Goal: Find specific page/section: Find specific page/section

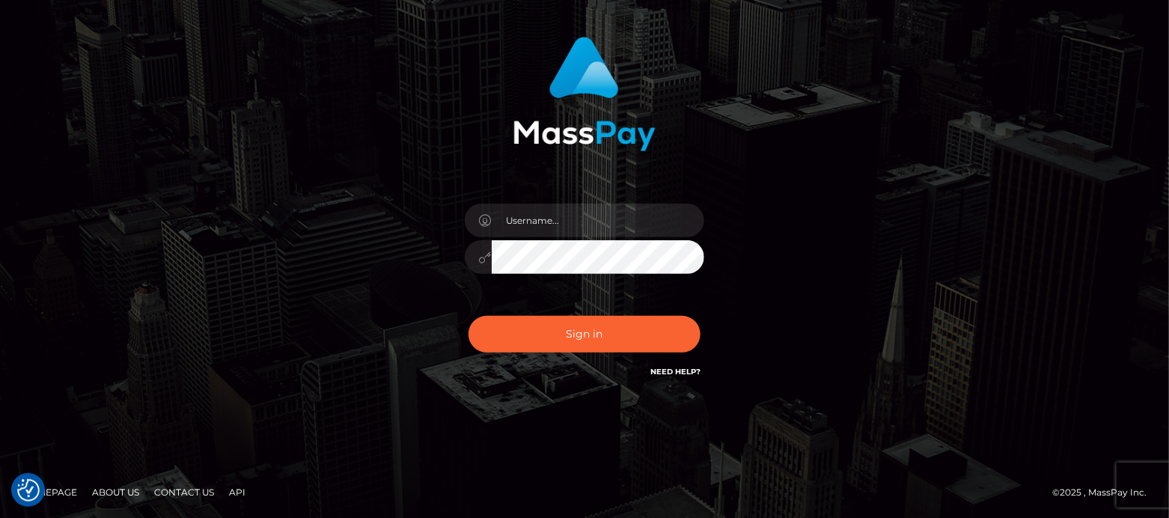
scroll to position [87, 0]
click at [547, 216] on input "text" at bounding box center [598, 221] width 213 height 34
type input "df.es"
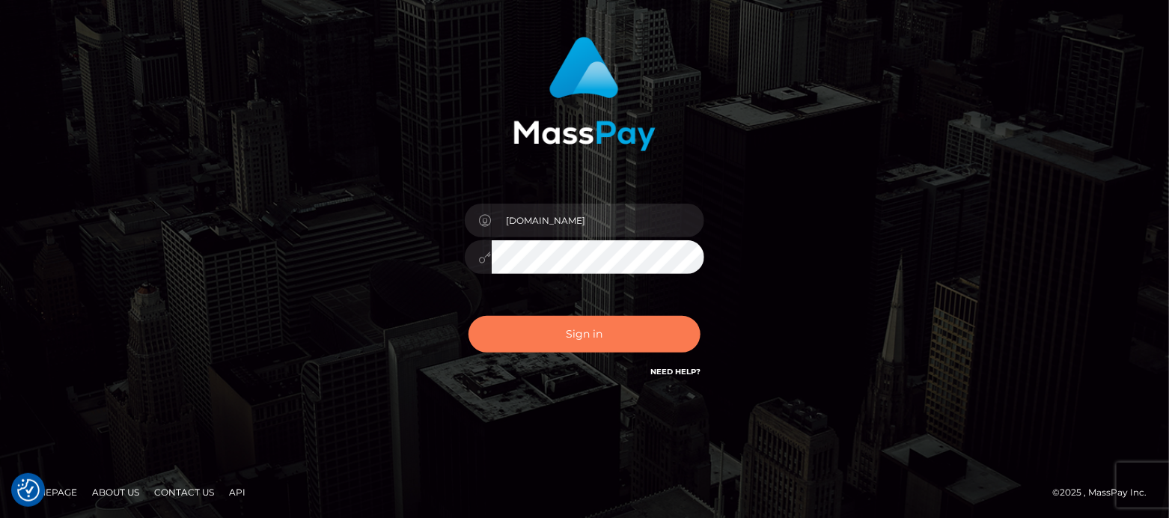
click at [564, 330] on button "Sign in" at bounding box center [585, 334] width 232 height 37
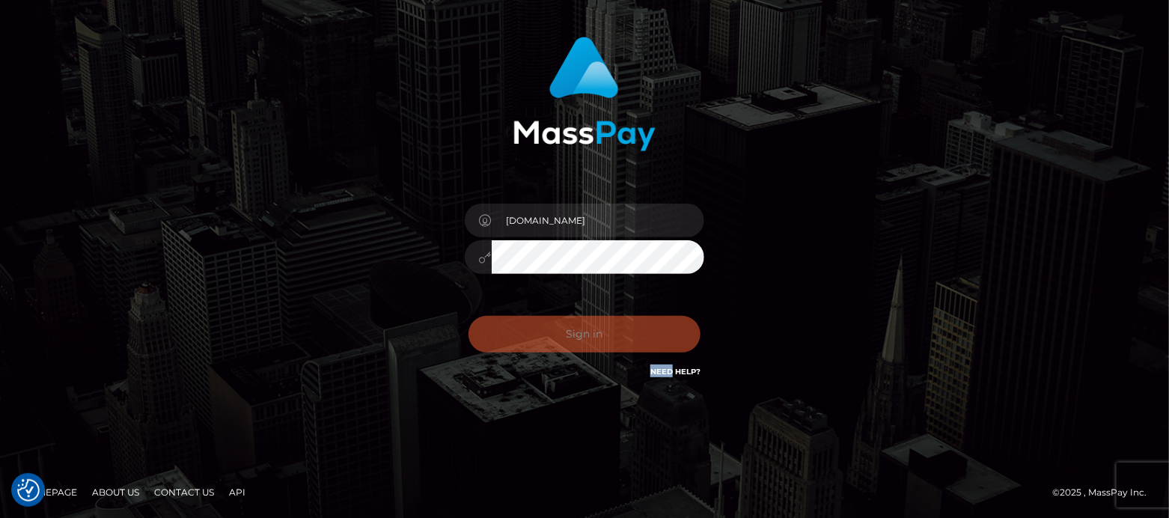
click at [564, 330] on div "Sign in Need Help?" at bounding box center [585, 340] width 262 height 67
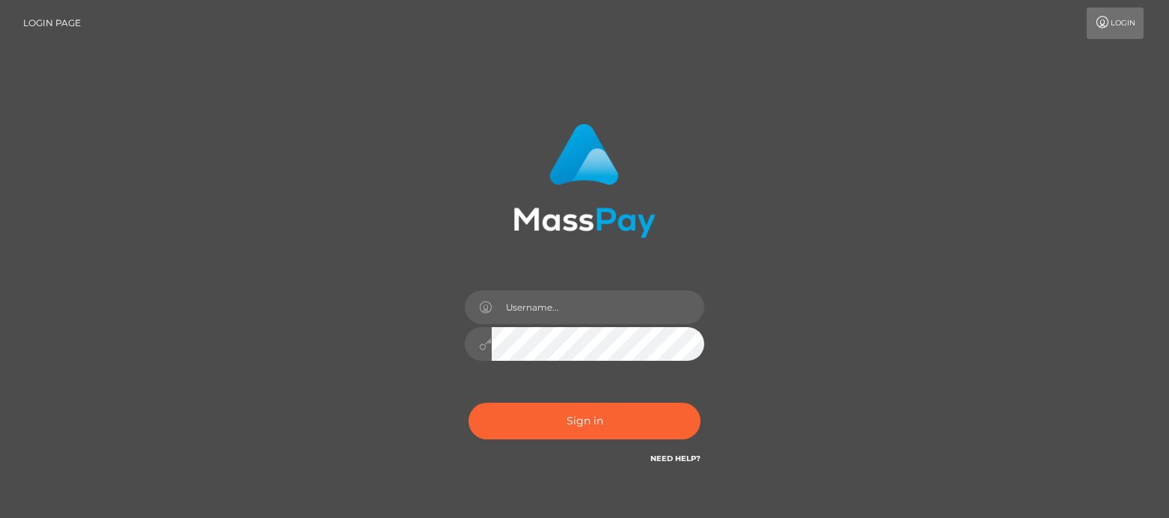
type input "[DOMAIN_NAME]"
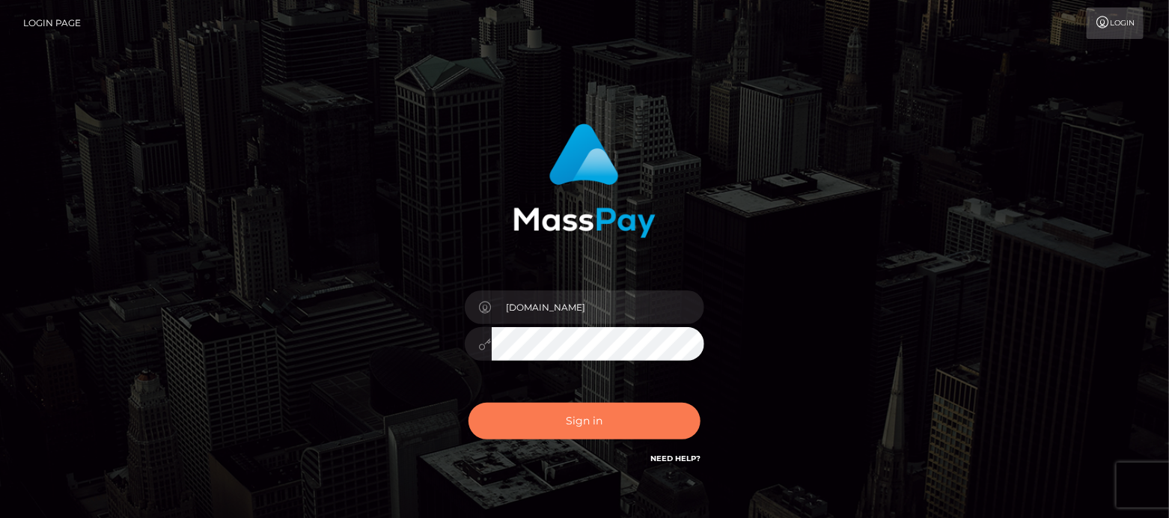
click at [566, 416] on button "Sign in" at bounding box center [585, 421] width 232 height 37
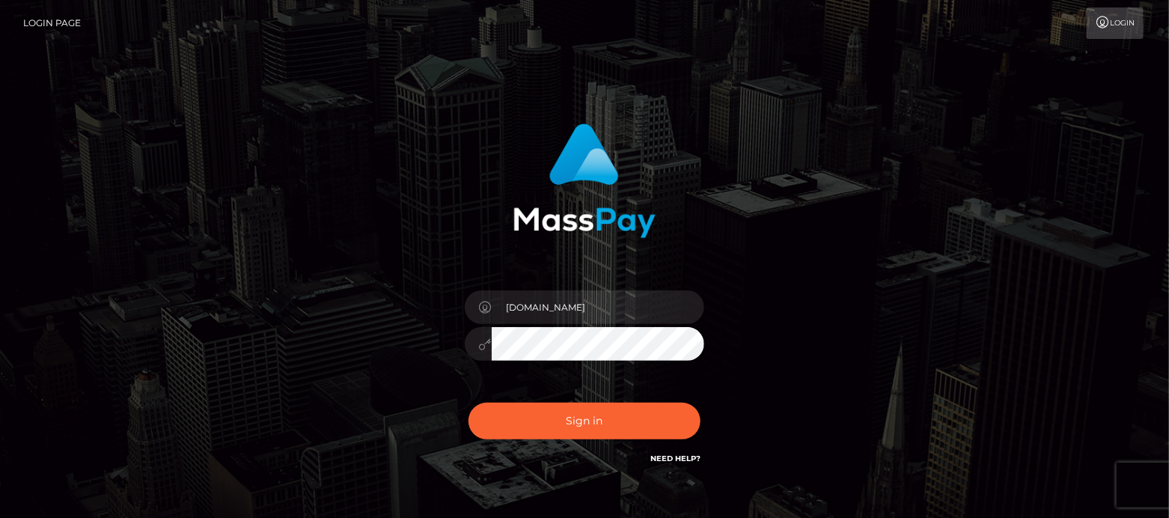
click at [566, 416] on div "Sign in Need Help?" at bounding box center [585, 427] width 262 height 67
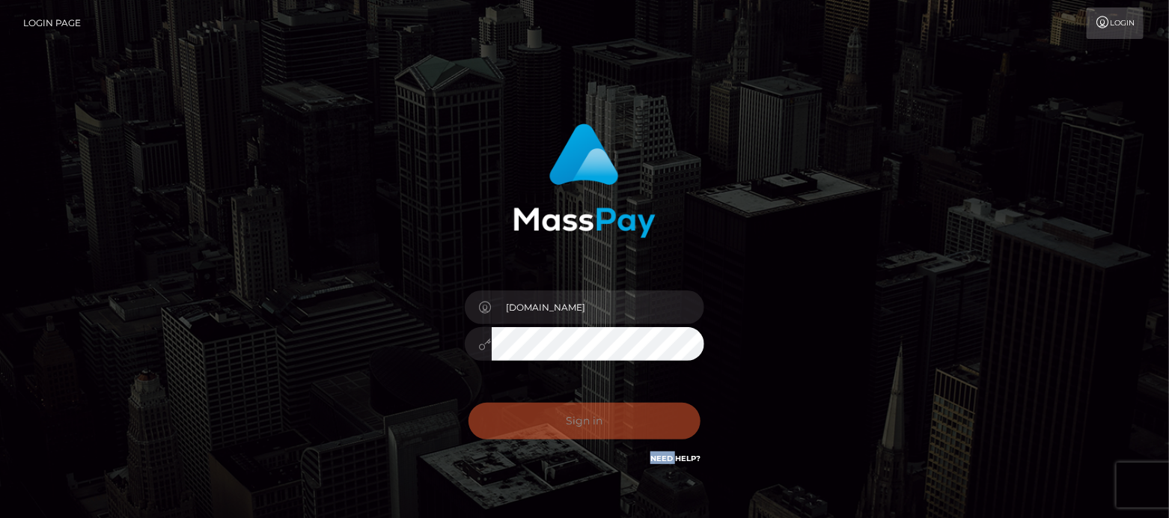
click at [517, 414] on div "Sign in Need Help?" at bounding box center [585, 427] width 262 height 67
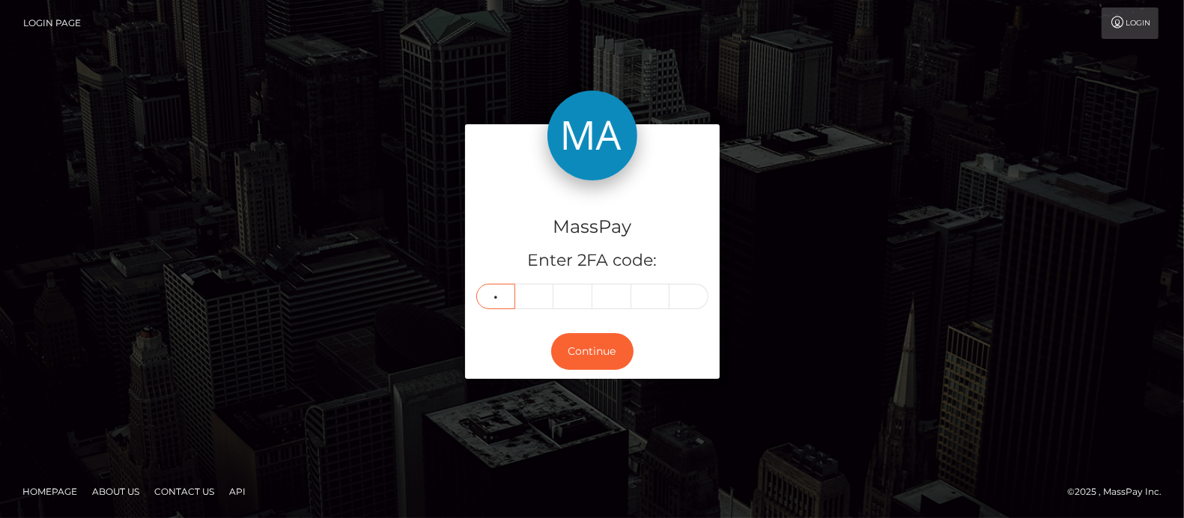
type input "7"
type input "1"
type input "5"
type input "7"
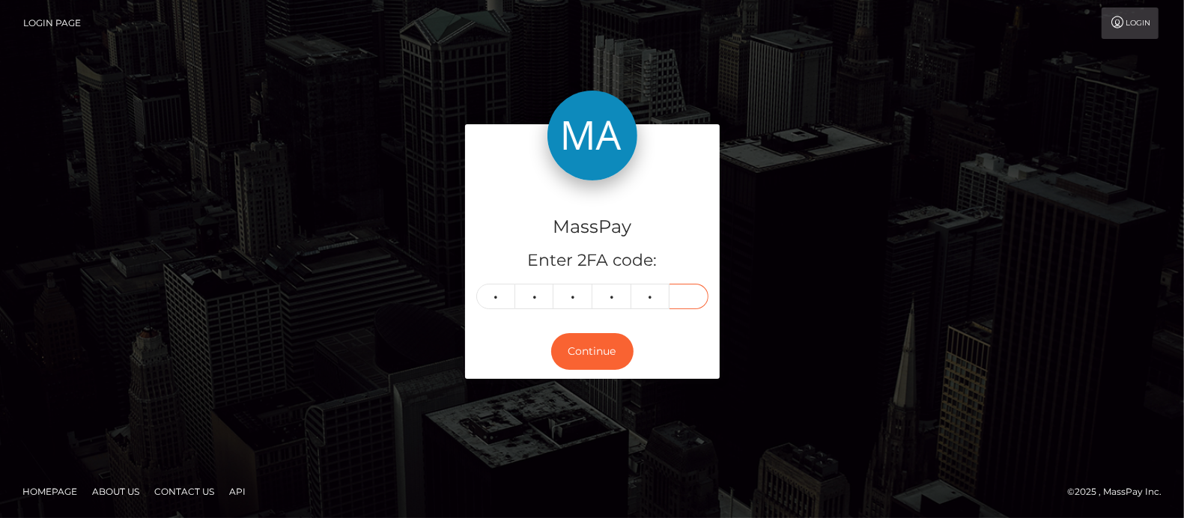
type input "3"
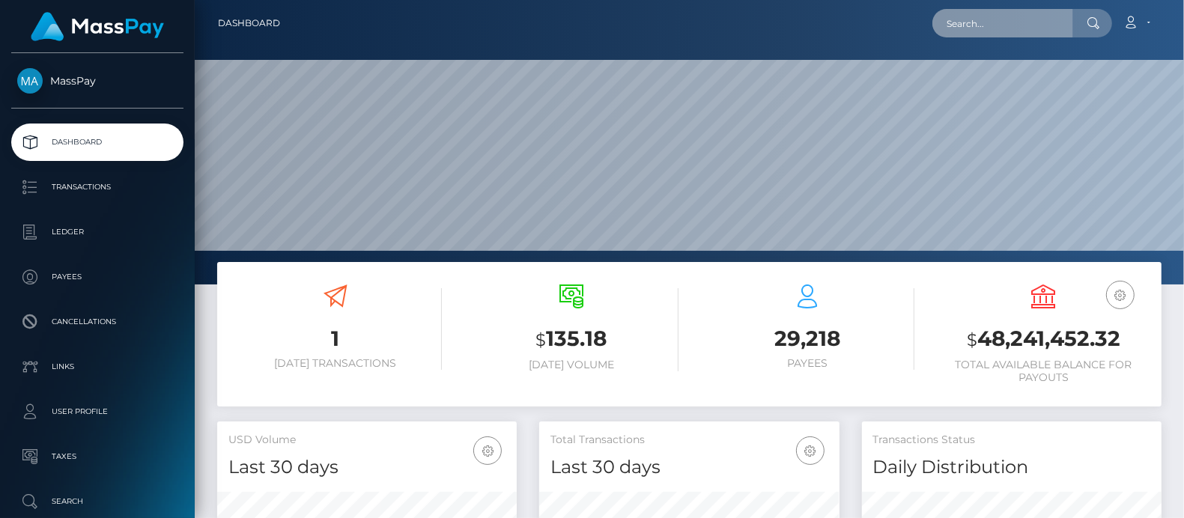
click at [982, 22] on input "text" at bounding box center [1002, 23] width 141 height 28
paste input "[EMAIL_ADDRESS][DOMAIN_NAME]"
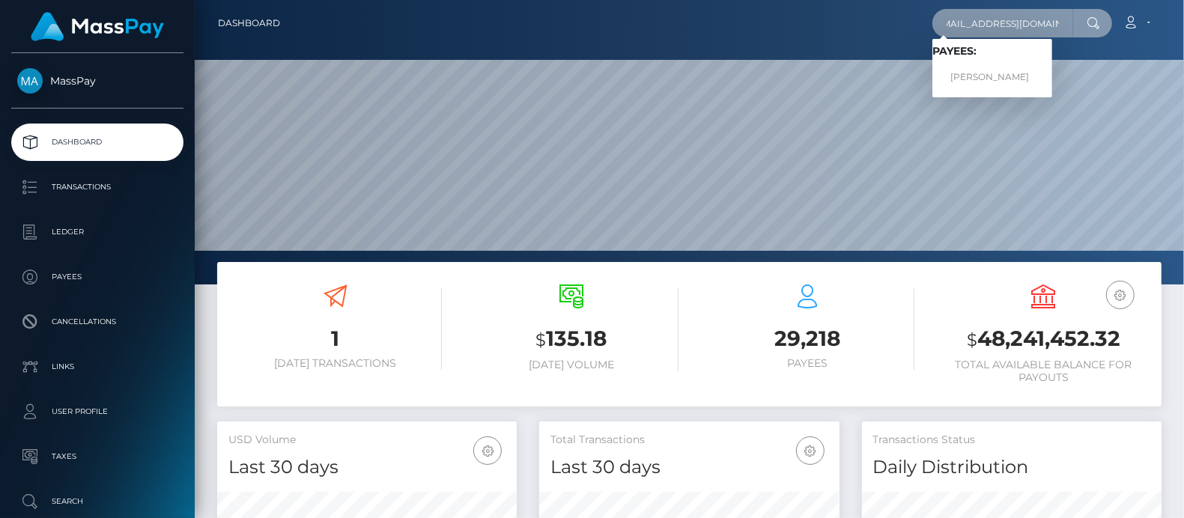
type input "char202022@outlook.com"
click at [1002, 77] on link "CHARMAINE FORD" at bounding box center [992, 78] width 120 height 28
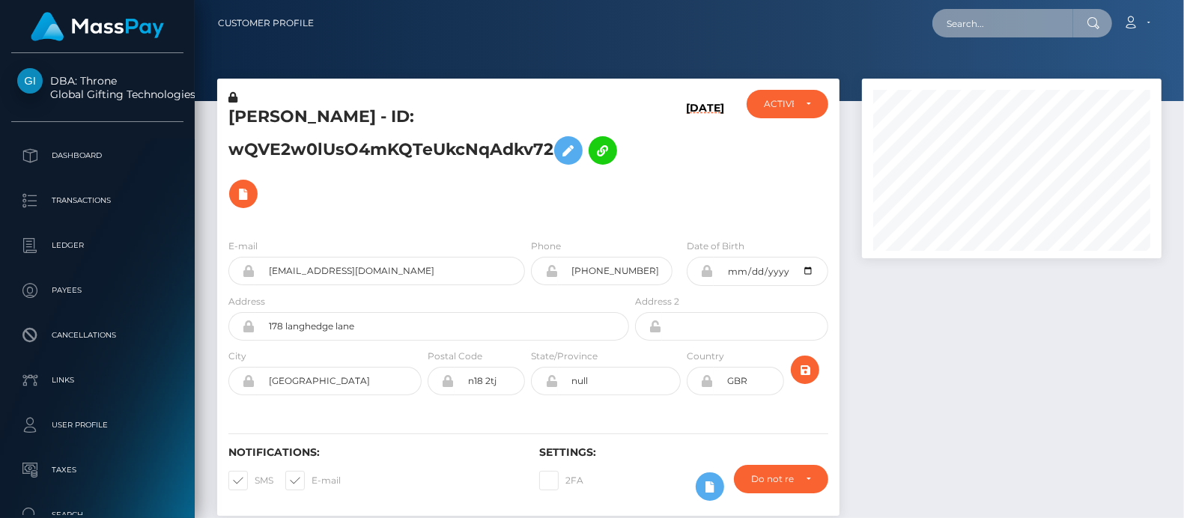
click at [964, 25] on input "text" at bounding box center [1002, 23] width 141 height 28
paste input "habigigi7@gmail.com"
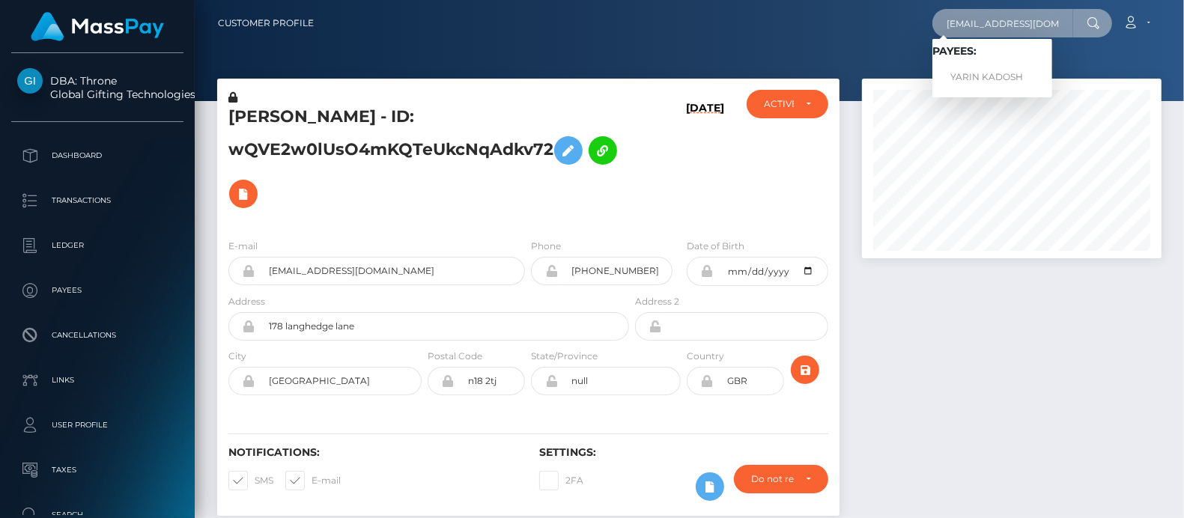
type input "habigigi7@gmail.com"
click at [982, 76] on link "YARIN KADOSH" at bounding box center [992, 78] width 120 height 28
